Goal: Information Seeking & Learning: Learn about a topic

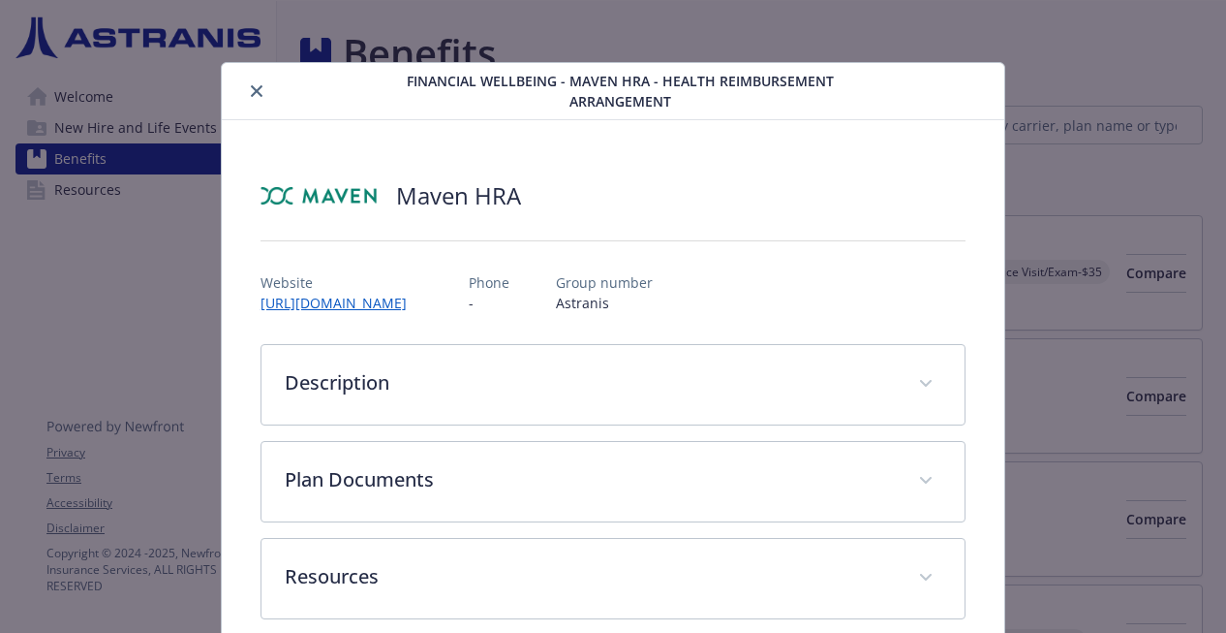
scroll to position [25, 0]
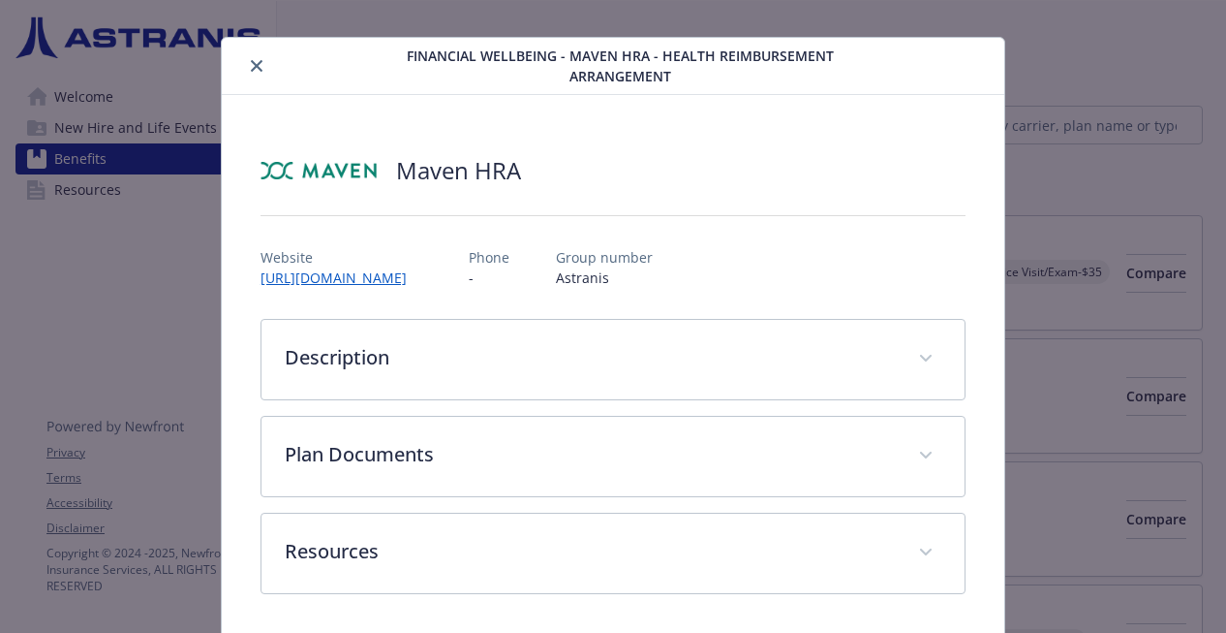
click at [378, 119] on div "Maven HRA Website [URL][DOMAIN_NAME] Phone - Group number Astranis Description …" at bounding box center [613, 367] width 783 height 545
click at [426, 266] on link "[URL][DOMAIN_NAME]" at bounding box center [344, 277] width 166 height 22
